Goal: Use online tool/utility

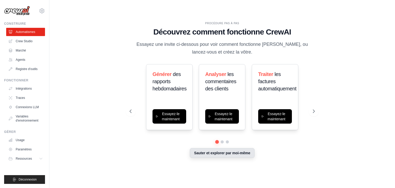
click at [237, 152] on font "Sauter et explorer par moi-même" at bounding box center [222, 153] width 56 height 4
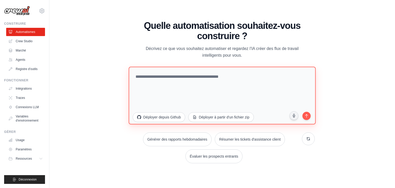
click at [186, 86] on textarea at bounding box center [222, 96] width 187 height 58
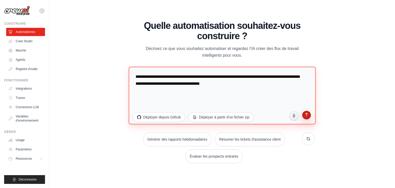
type textarea "**********"
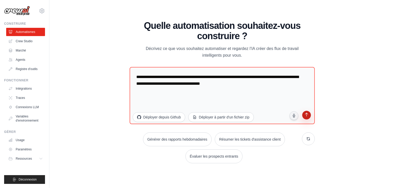
click at [308, 117] on icon "submit" at bounding box center [306, 115] width 5 height 5
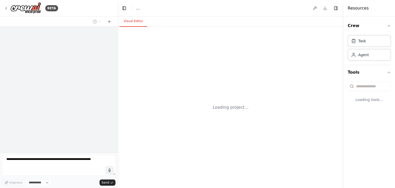
select select "****"
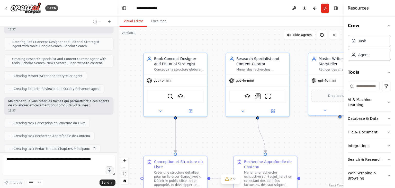
scroll to position [149, 0]
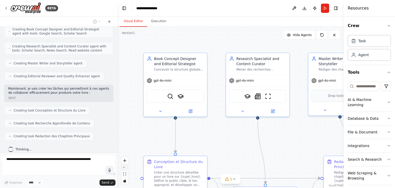
click at [123, 166] on button "zoom out" at bounding box center [124, 167] width 7 height 7
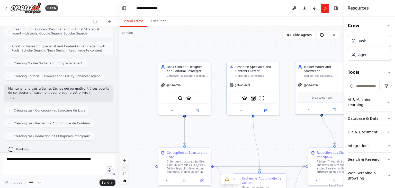
click at [123, 166] on button "zoom out" at bounding box center [124, 167] width 7 height 7
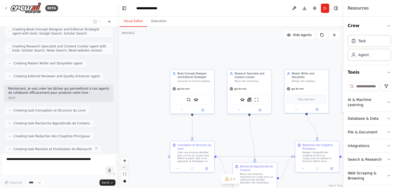
scroll to position [162, 0]
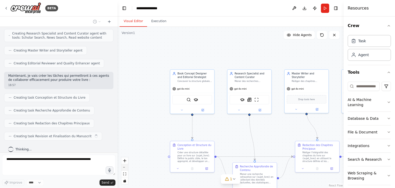
click at [123, 166] on button "zoom out" at bounding box center [124, 167] width 7 height 7
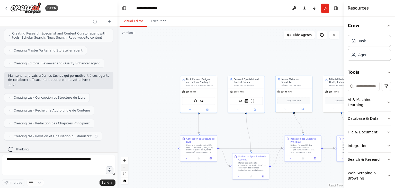
click at [123, 166] on button "zoom out" at bounding box center [124, 167] width 7 height 7
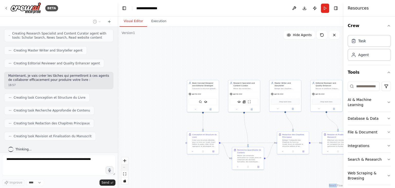
click at [123, 166] on div "React Flow controls" at bounding box center [124, 170] width 7 height 27
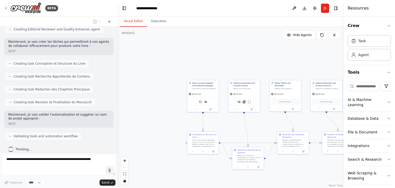
scroll to position [213, 0]
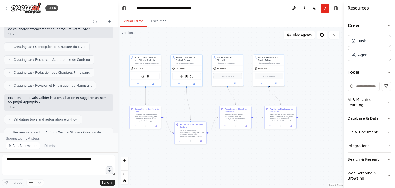
drag, startPoint x: 264, startPoint y: 120, endPoint x: 206, endPoint y: 94, distance: 63.0
click at [206, 94] on div ".deletable-edge-delete-btn { width: 20px; height: 20px; border: 0px solid #ffff…" at bounding box center [231, 107] width 226 height 161
click at [125, 166] on div "React Flow controls" at bounding box center [124, 170] width 7 height 27
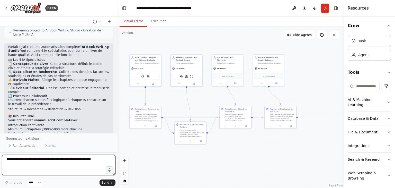
scroll to position [317, 0]
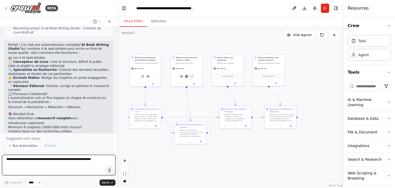
click at [55, 160] on textarea at bounding box center [58, 165] width 113 height 21
type textarea "**********"
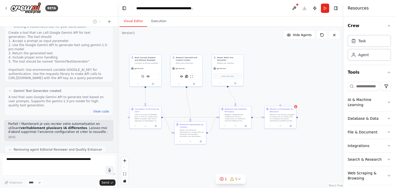
scroll to position [845, 0]
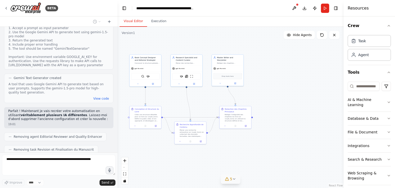
click at [233, 179] on icon at bounding box center [234, 179] width 4 height 4
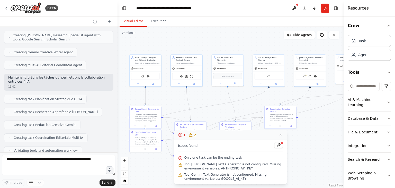
scroll to position [1022, 0]
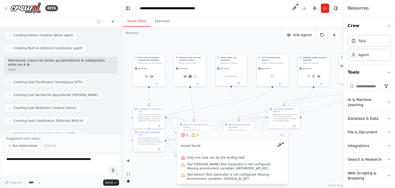
drag, startPoint x: 115, startPoint y: 123, endPoint x: 96, endPoint y: 142, distance: 27.3
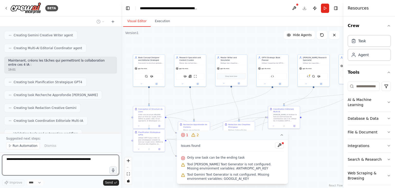
click at [119, 131] on div at bounding box center [120, 94] width 2 height 188
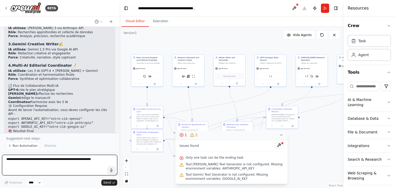
scroll to position [1209, 0]
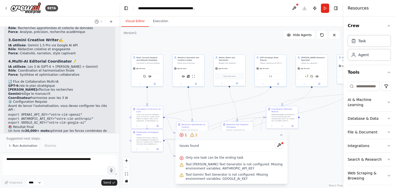
click at [283, 134] on icon at bounding box center [281, 135] width 4 height 4
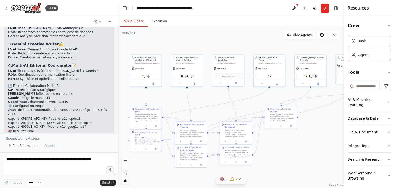
drag, startPoint x: 117, startPoint y: 126, endPoint x: 118, endPoint y: 116, distance: 9.3
click at [118, 116] on div "BETA je veut écrire un livre en combinant plusieur ia propose moi une automatis…" at bounding box center [197, 94] width 395 height 188
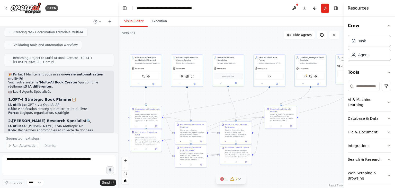
scroll to position [1114, 0]
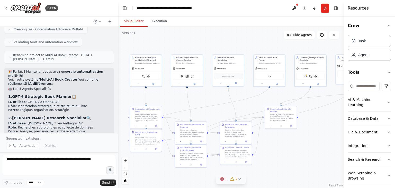
click at [55, 129] on li "Force : Analyse, précision, recherche académique" at bounding box center [59, 131] width 102 height 4
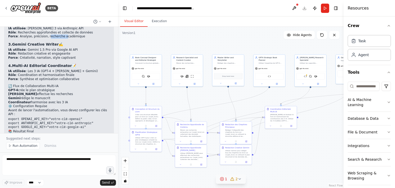
scroll to position [1209, 0]
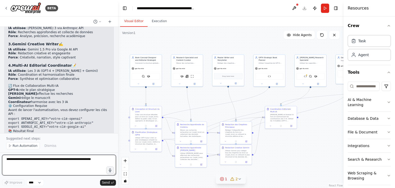
click at [50, 164] on textarea at bounding box center [59, 165] width 114 height 21
type textarea "**********"
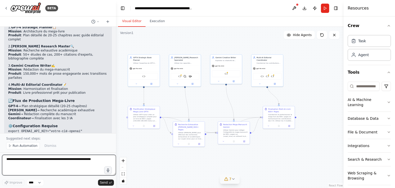
scroll to position [1725, 0]
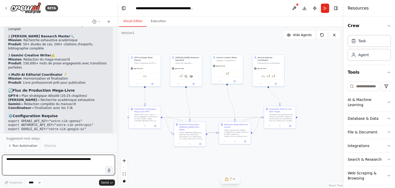
drag, startPoint x: 116, startPoint y: 127, endPoint x: 117, endPoint y: 122, distance: 5.2
click at [117, 122] on div "BETA je veut écrire un livre en combinant plusieur ia propose moi une automatis…" at bounding box center [197, 94] width 395 height 188
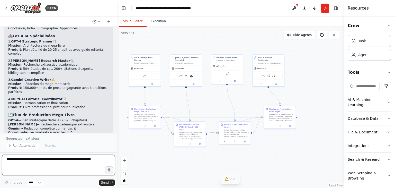
scroll to position [1674, 0]
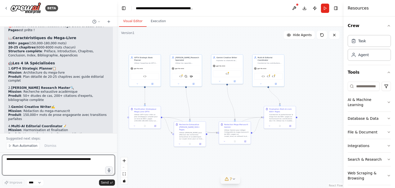
click at [31, 160] on textarea at bounding box center [58, 165] width 113 height 21
click at [35, 158] on textarea "**********" at bounding box center [58, 165] width 113 height 21
type textarea "**********"
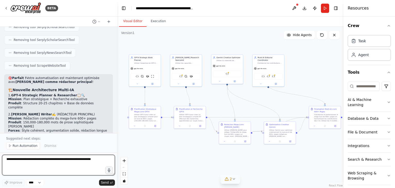
scroll to position [2241, 0]
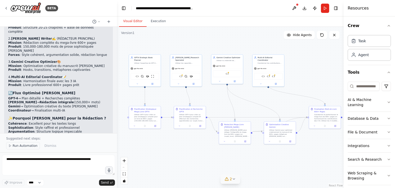
click at [20, 147] on span "Run Automation" at bounding box center [25, 145] width 25 height 4
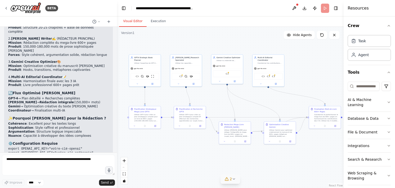
scroll to position [2222, 0]
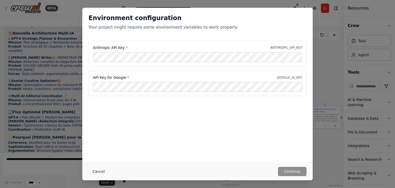
click at [95, 174] on button "Cancel" at bounding box center [98, 171] width 20 height 9
